Goal: Find specific page/section: Find specific page/section

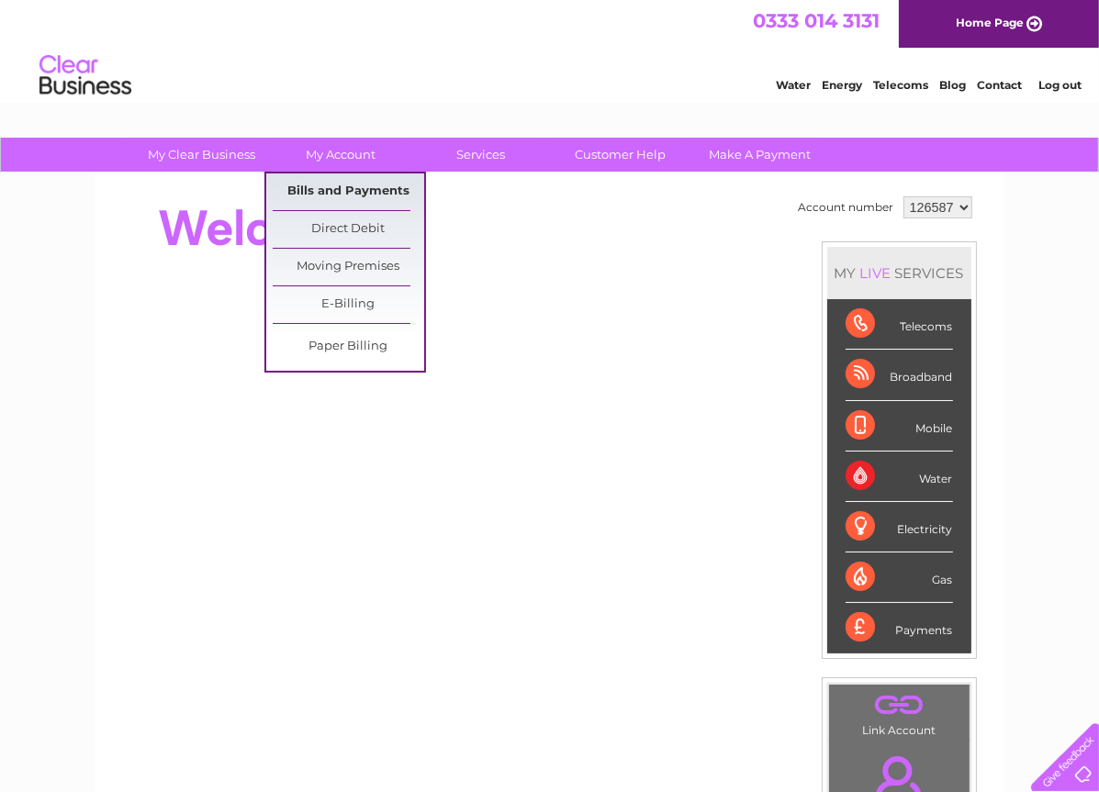
click at [328, 191] on link "Bills and Payments" at bounding box center [348, 192] width 151 height 37
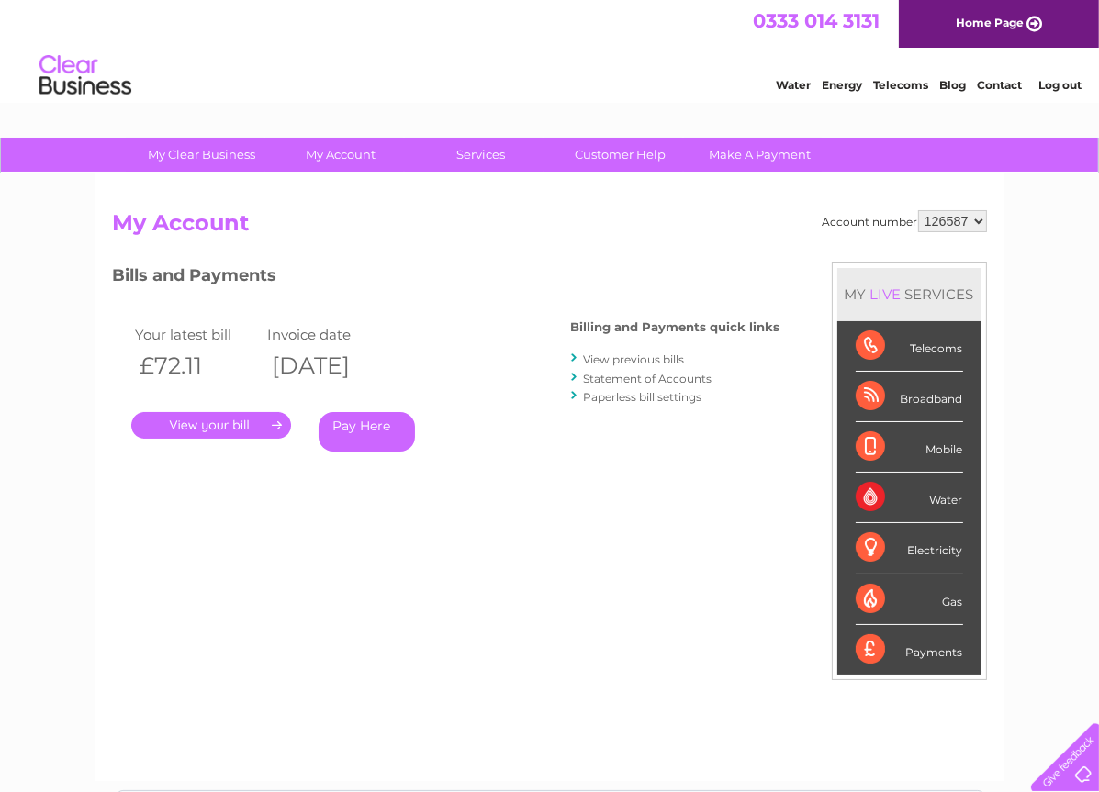
click at [221, 421] on link "." at bounding box center [211, 425] width 160 height 27
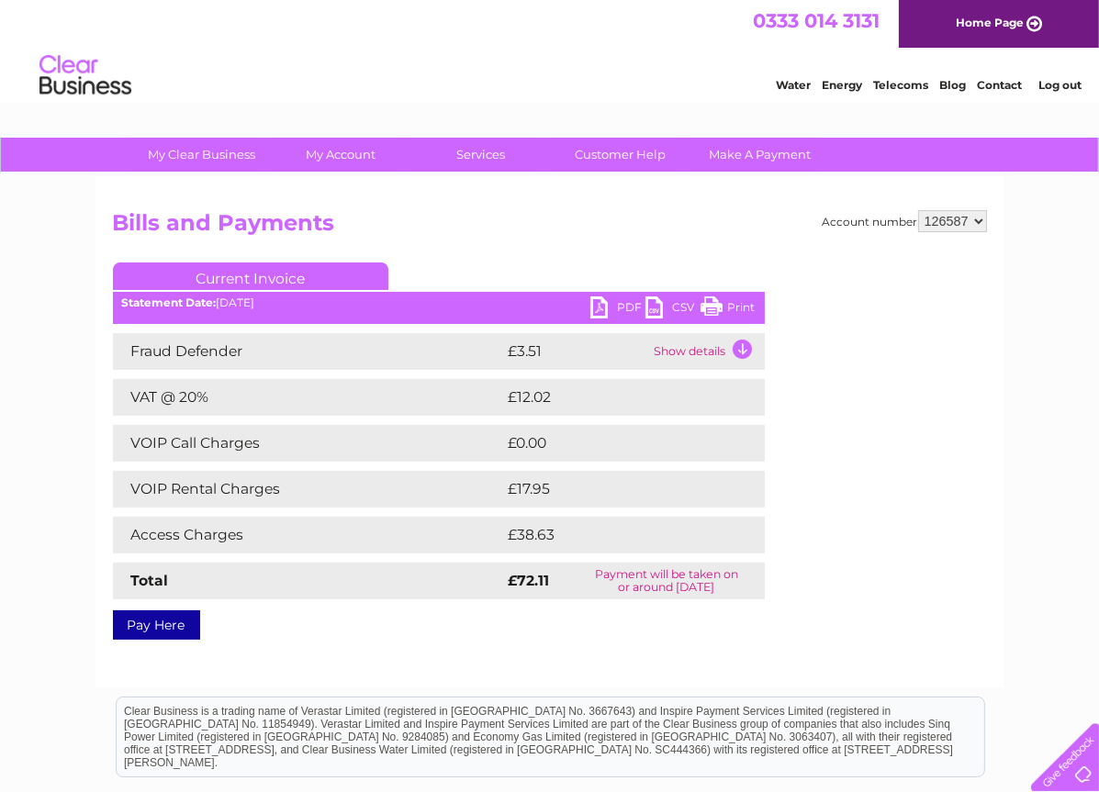
click at [718, 312] on link "Print" at bounding box center [727, 310] width 55 height 27
